Goal: Register for event/course

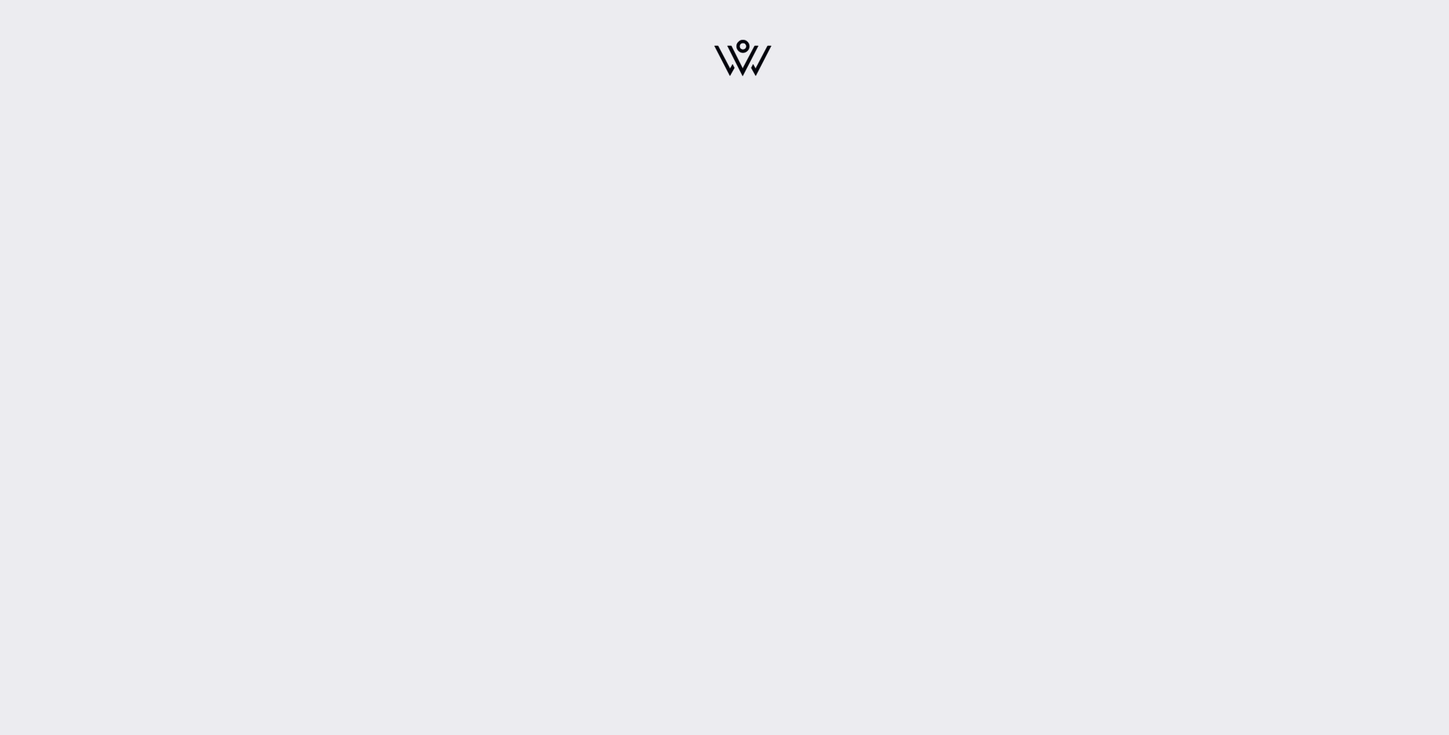
click at [762, 409] on div at bounding box center [743, 367] width 1412 height 735
